Goal: Download file/media

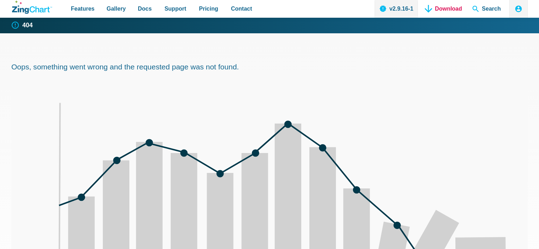
click at [438, 12] on link "Download" at bounding box center [443, 9] width 42 height 18
